Goal: Information Seeking & Learning: Learn about a topic

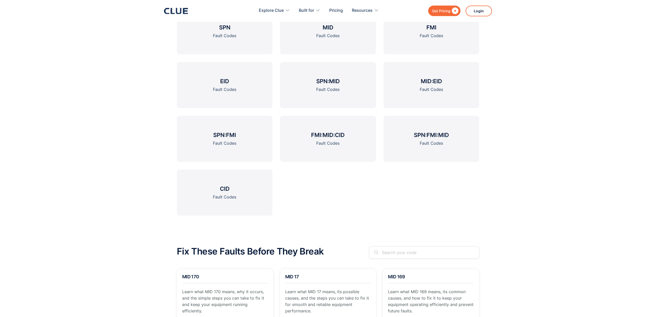
scroll to position [235, 0]
click at [229, 188] on h3 "CID" at bounding box center [225, 189] width 10 height 8
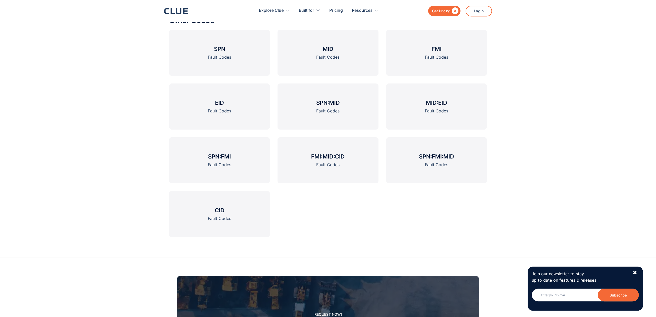
scroll to position [785, 0]
click at [440, 65] on link "FMI Fault Codes" at bounding box center [436, 53] width 101 height 46
click at [449, 169] on link "SPN:FMI:MID Fault Codes" at bounding box center [436, 161] width 101 height 46
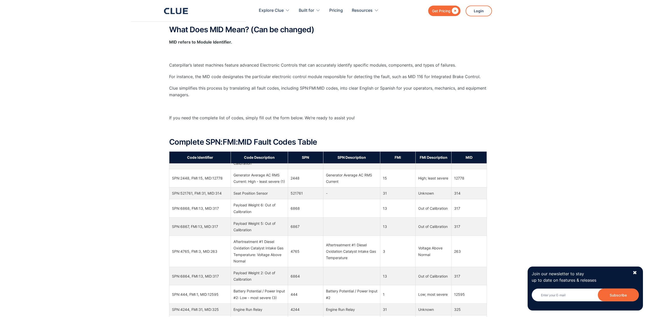
scroll to position [355, 0]
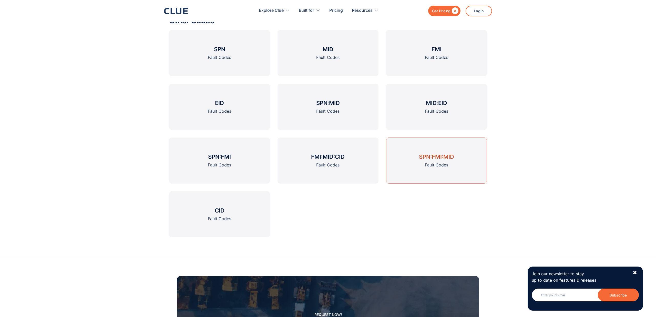
scroll to position [785, 0]
click at [222, 51] on h3 "SPN" at bounding box center [219, 49] width 11 height 8
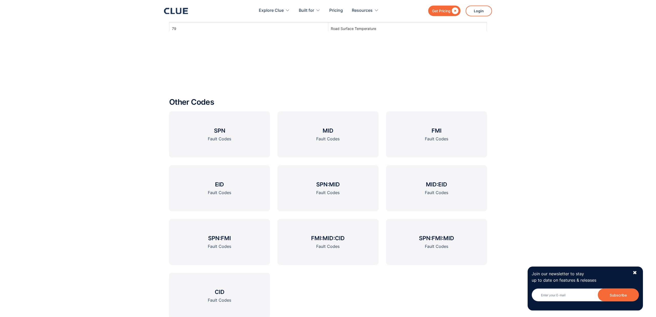
scroll to position [680, 0]
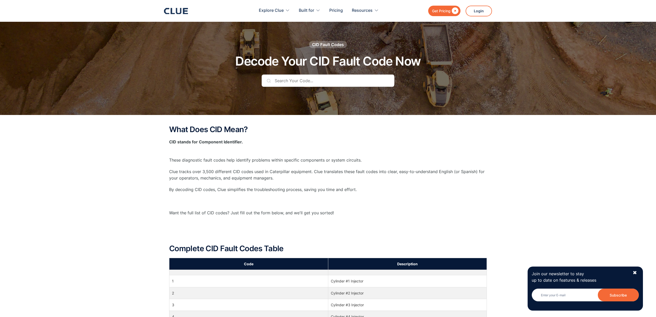
scroll to position [785, 0]
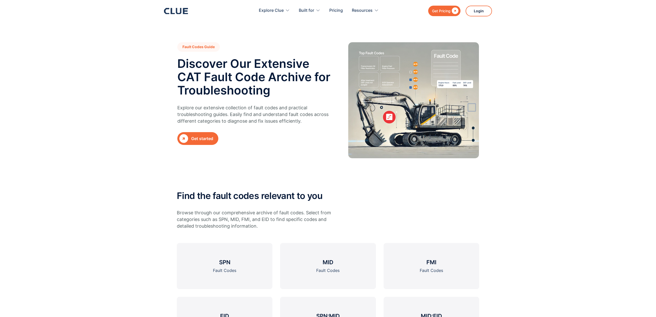
scroll to position [235, 0]
